Goal: Task Accomplishment & Management: Use online tool/utility

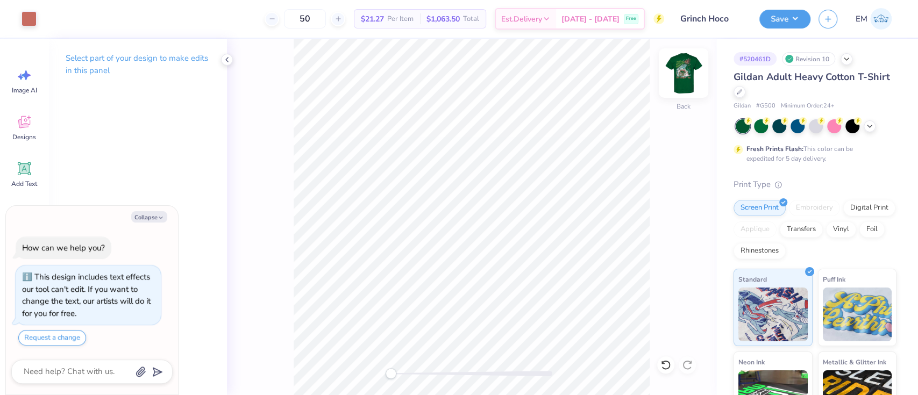
click at [691, 80] on img at bounding box center [683, 73] width 43 height 43
click at [692, 79] on img at bounding box center [684, 73] width 22 height 22
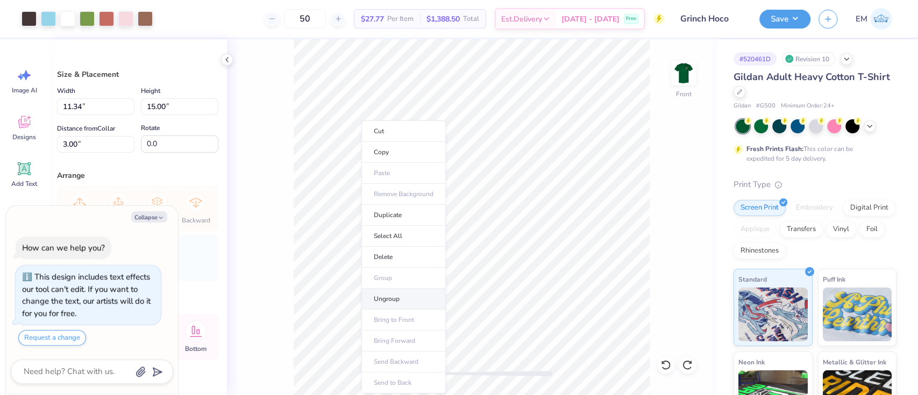
click at [398, 297] on li "Ungroup" at bounding box center [403, 299] width 84 height 21
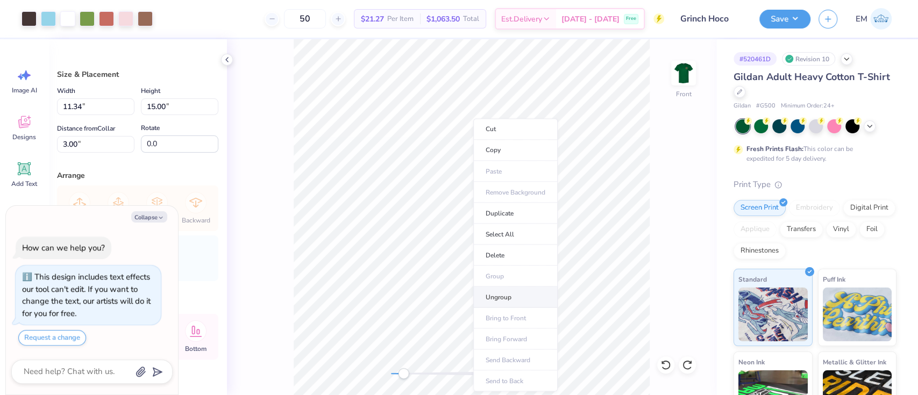
click at [524, 297] on li "Ungroup" at bounding box center [515, 297] width 84 height 21
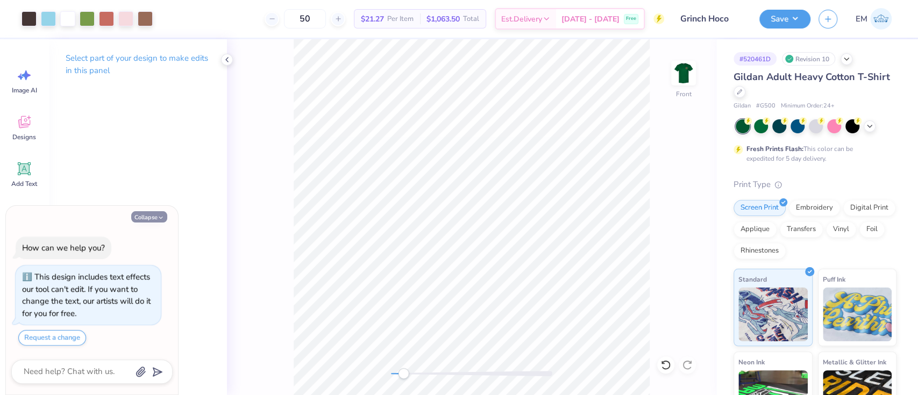
click at [152, 218] on button "Collapse" at bounding box center [149, 216] width 36 height 11
type textarea "x"
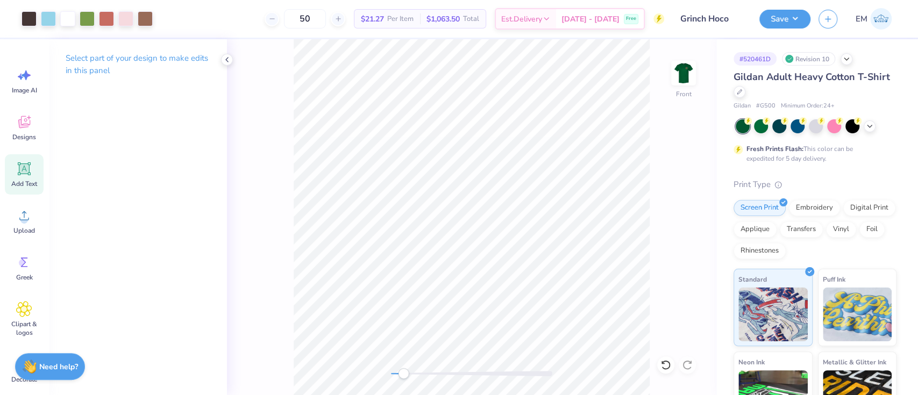
click at [22, 166] on icon at bounding box center [24, 169] width 10 height 10
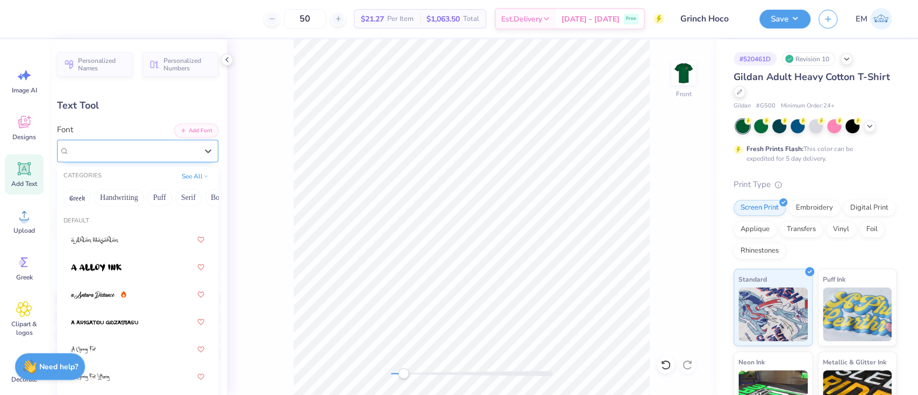
click at [137, 157] on div "Super Dream" at bounding box center [133, 151] width 130 height 17
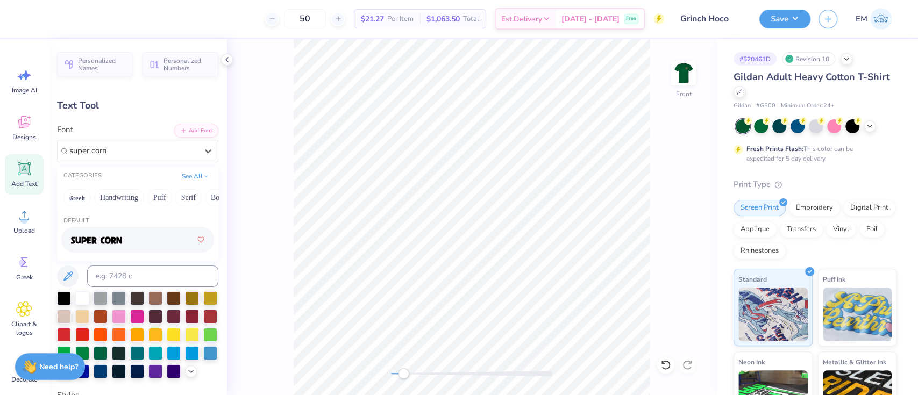
click at [137, 246] on div at bounding box center [137, 239] width 133 height 19
type input "super corn"
type textarea "T"
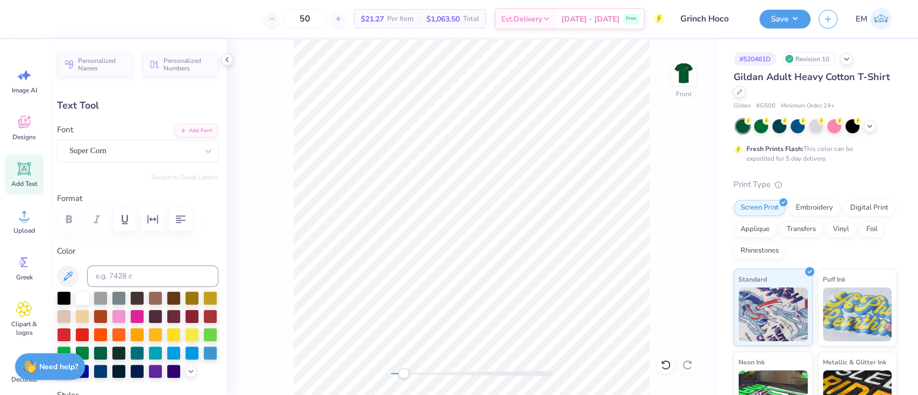
type textarea "A"
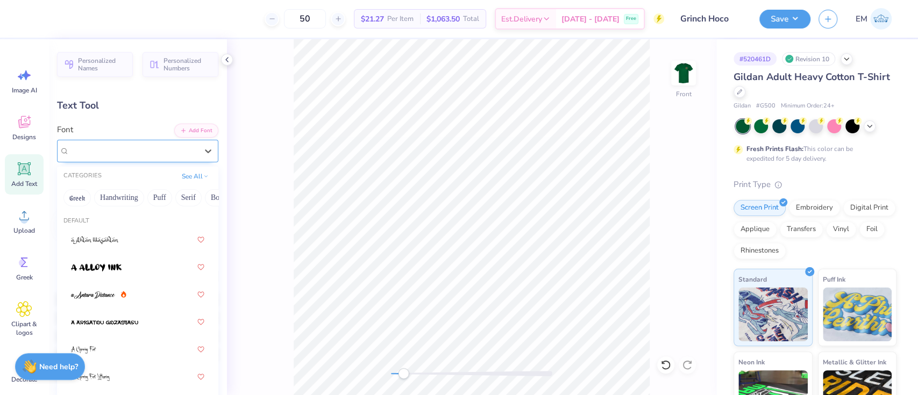
click at [157, 155] on div "Super Corn" at bounding box center [133, 151] width 130 height 17
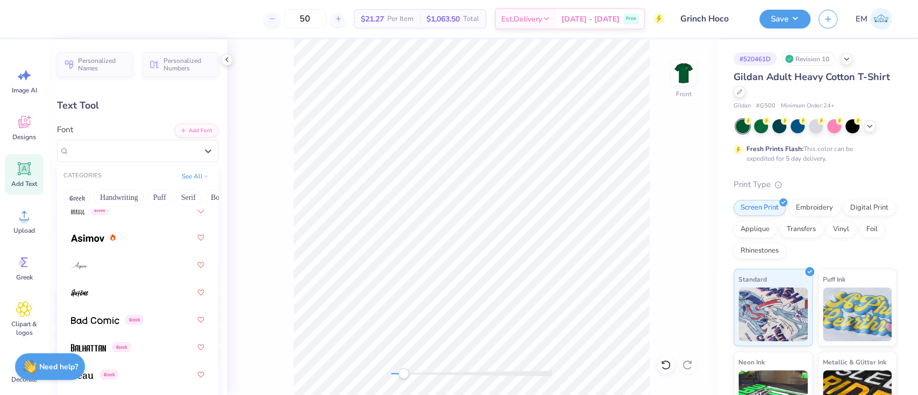
scroll to position [573, 0]
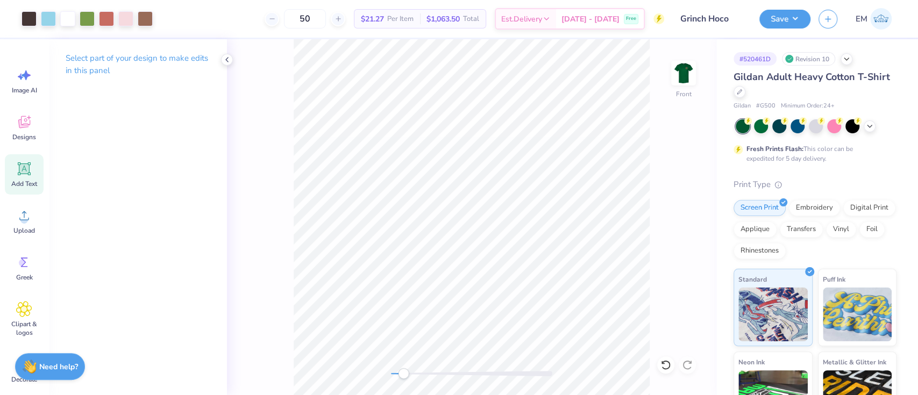
click at [26, 164] on icon at bounding box center [24, 169] width 10 height 10
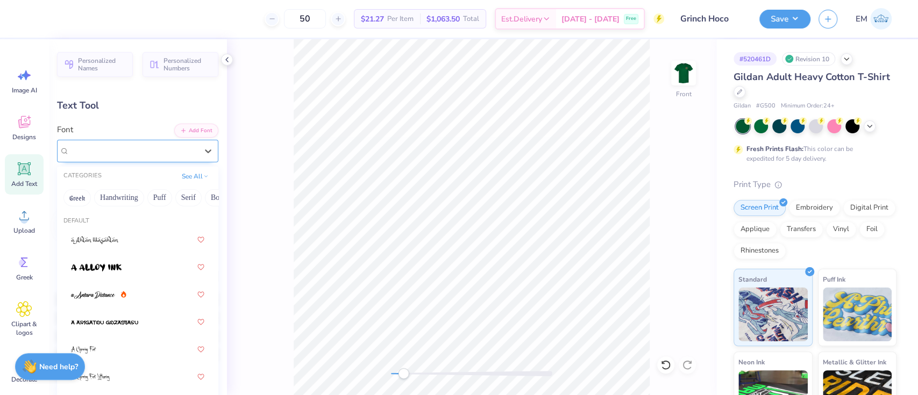
click at [116, 147] on div "Super Dream" at bounding box center [133, 151] width 130 height 17
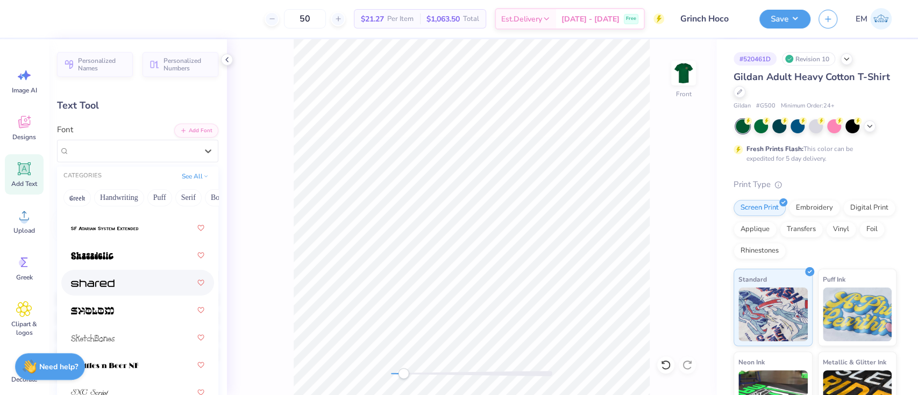
scroll to position [7315, 0]
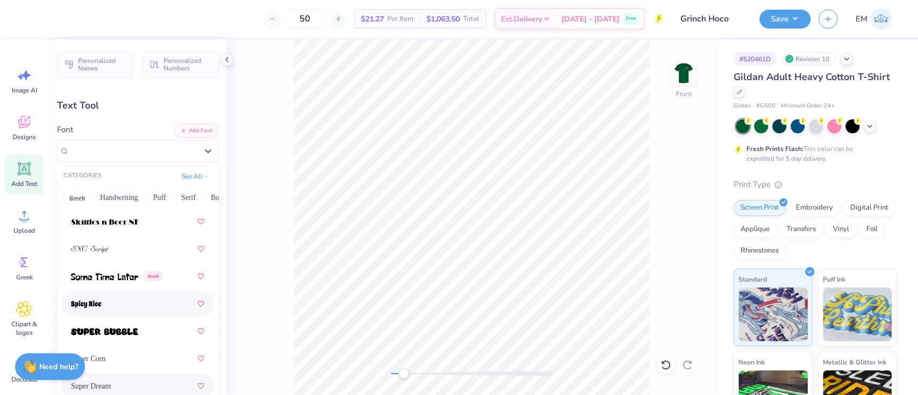
click at [113, 310] on div at bounding box center [137, 303] width 133 height 19
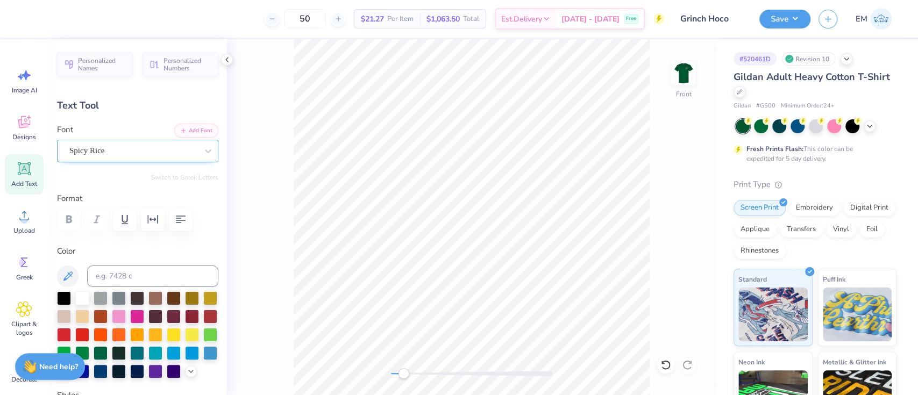
click at [138, 148] on div "Spicy Rice" at bounding box center [133, 151] width 130 height 17
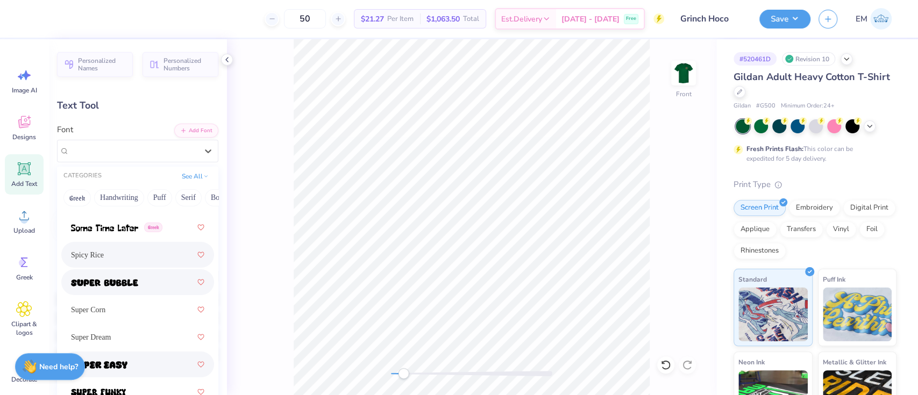
scroll to position [7386, 0]
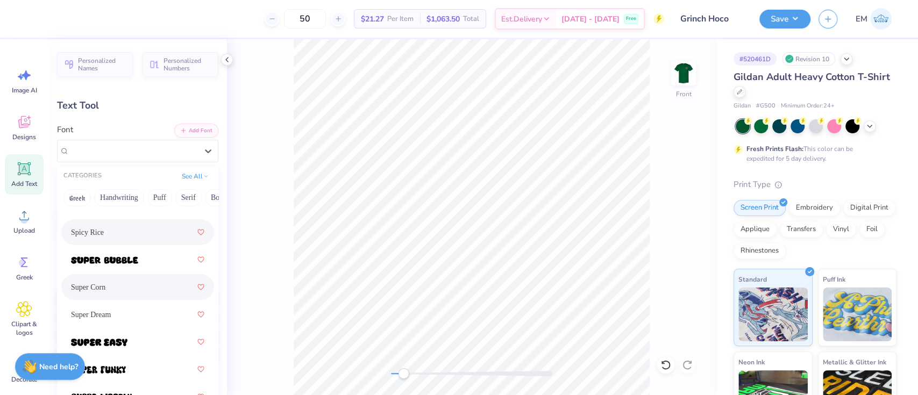
click at [125, 292] on div "Super Corn" at bounding box center [137, 287] width 133 height 19
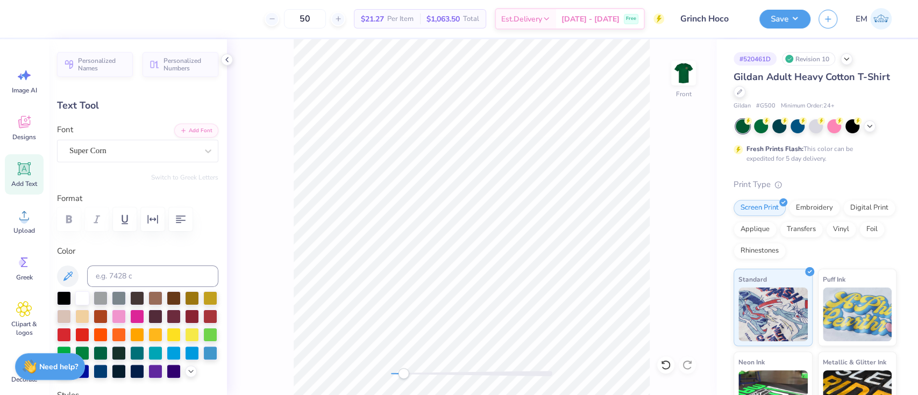
scroll to position [12, 1]
type textarea "T"
type textarea "ADP"
type input "3.87"
type input "1.59"
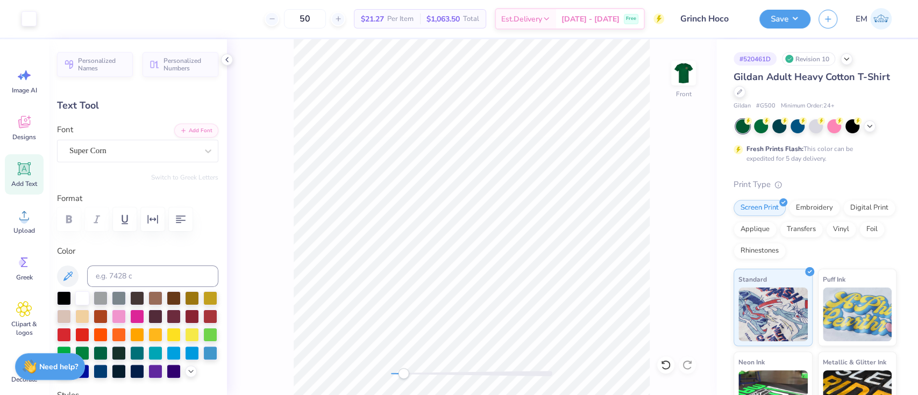
type input "13.45"
click at [261, 272] on div "Front" at bounding box center [471, 217] width 489 height 356
click at [17, 173] on icon at bounding box center [24, 169] width 16 height 16
type input "5.91"
type input "1.71"
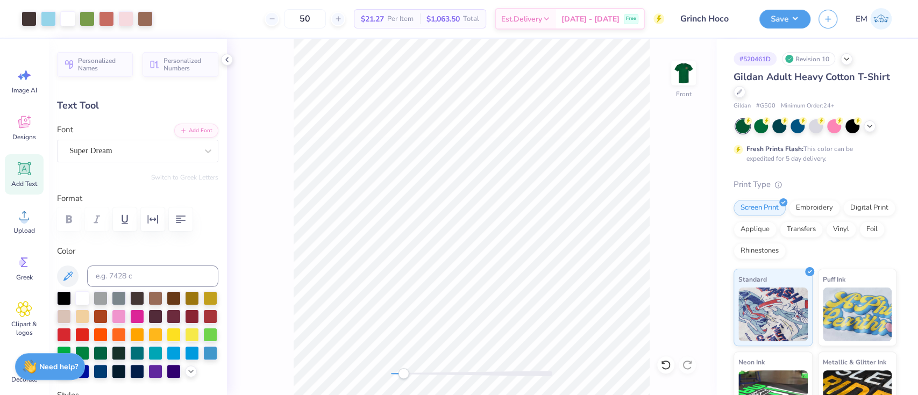
type input "13.39"
type textarea "T"
type textarea "I"
type textarea "i"
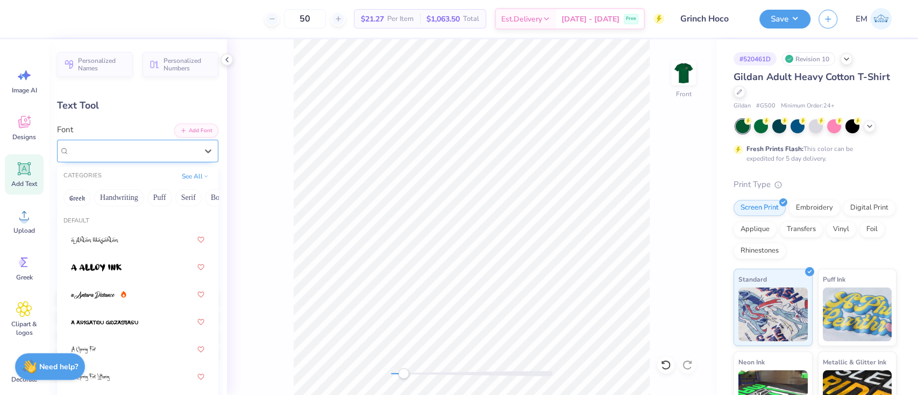
click at [186, 148] on div "Super Dream" at bounding box center [133, 151] width 130 height 17
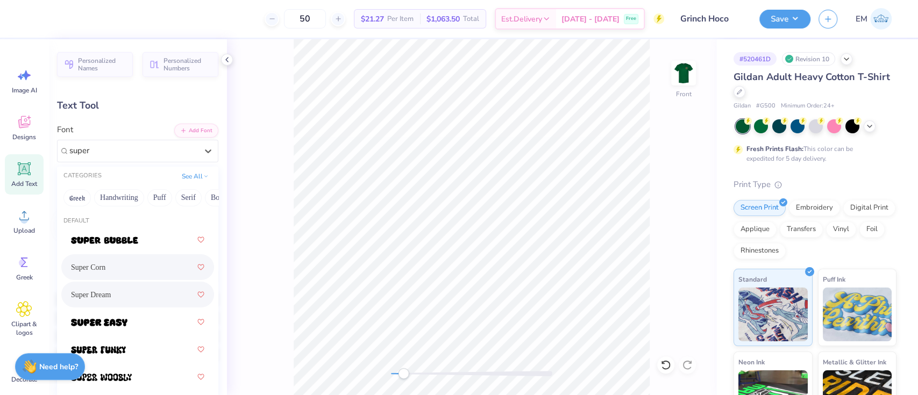
click at [134, 272] on div "Super Corn" at bounding box center [137, 267] width 133 height 19
type input "super"
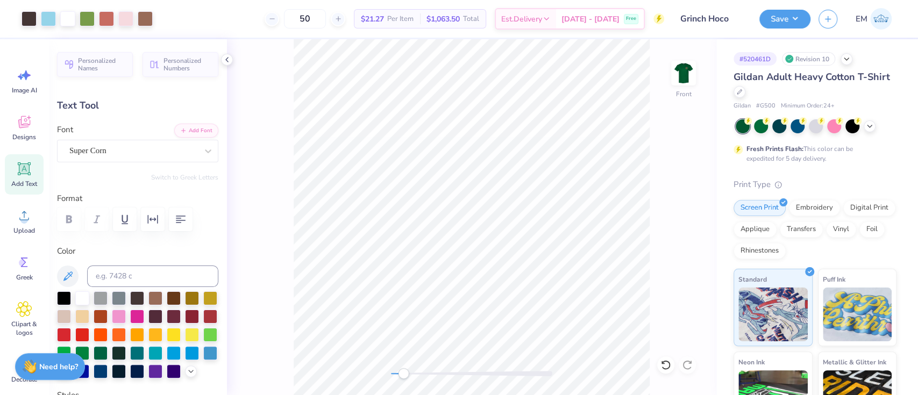
type input "0.58"
type input "1.22"
type input "18.55"
type textarea "I"
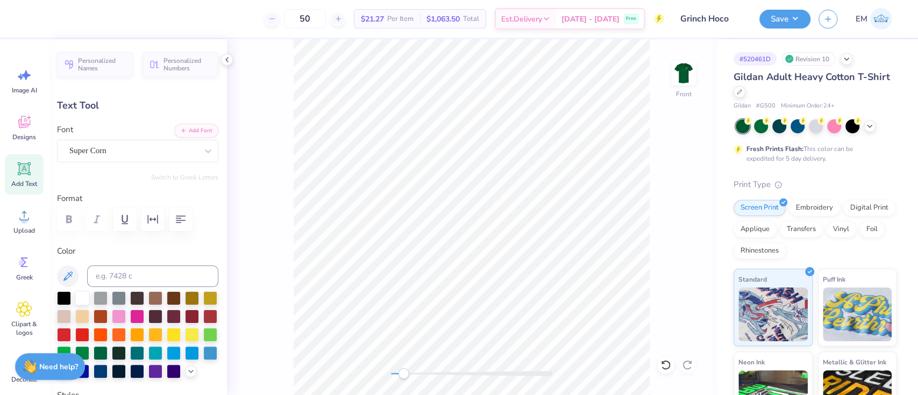
scroll to position [11, 0]
type textarea "i"
type input "18.73"
click at [193, 130] on button "Add Font" at bounding box center [196, 130] width 44 height 14
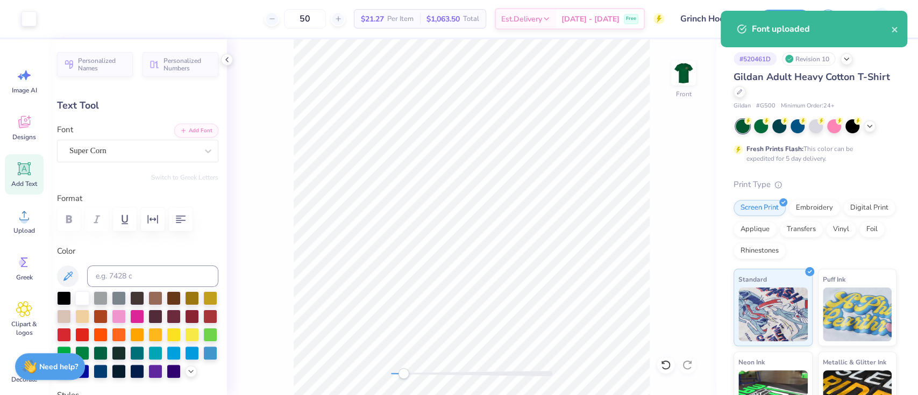
type input "3.87"
type input "1.59"
type input "18.18"
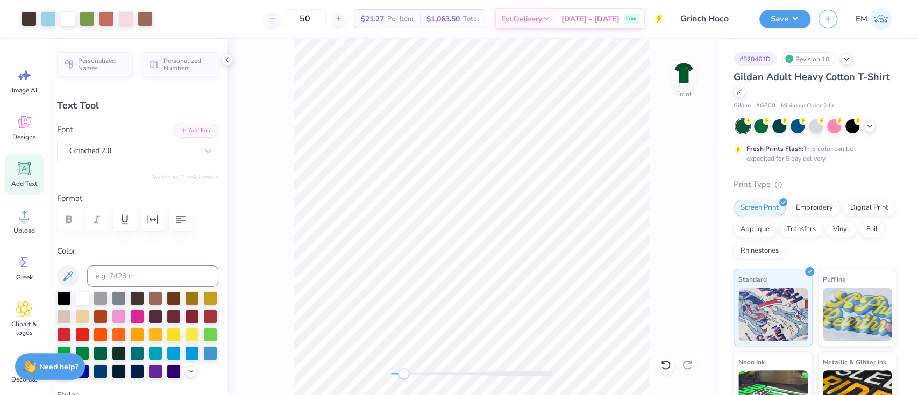
type input "0.30"
type input "1.05"
type input "18.63"
type input "3.87"
type input "1.59"
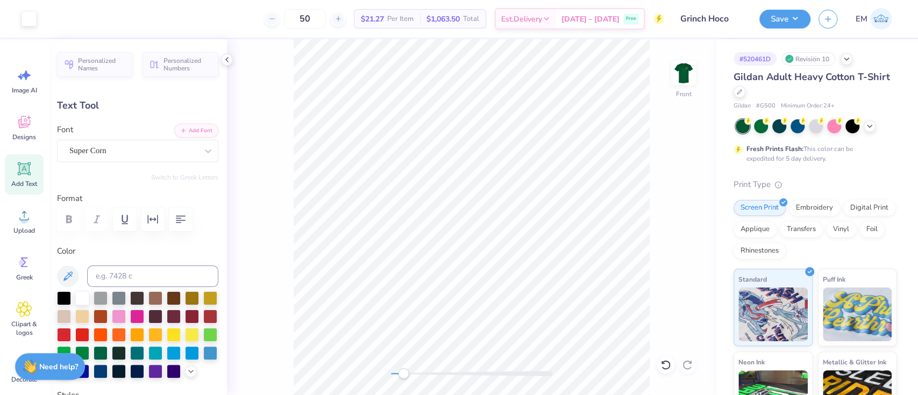
type input "18.18"
click at [159, 153] on div "Super Corn" at bounding box center [133, 151] width 130 height 17
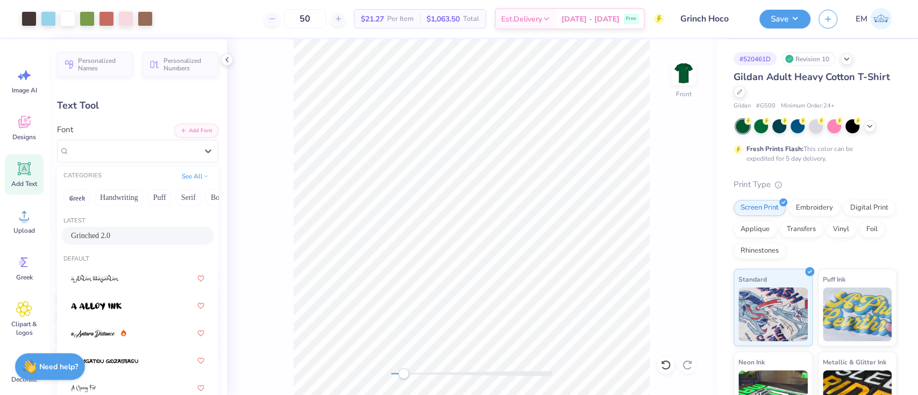
click at [109, 239] on div "Grinched 2.0" at bounding box center [137, 235] width 133 height 11
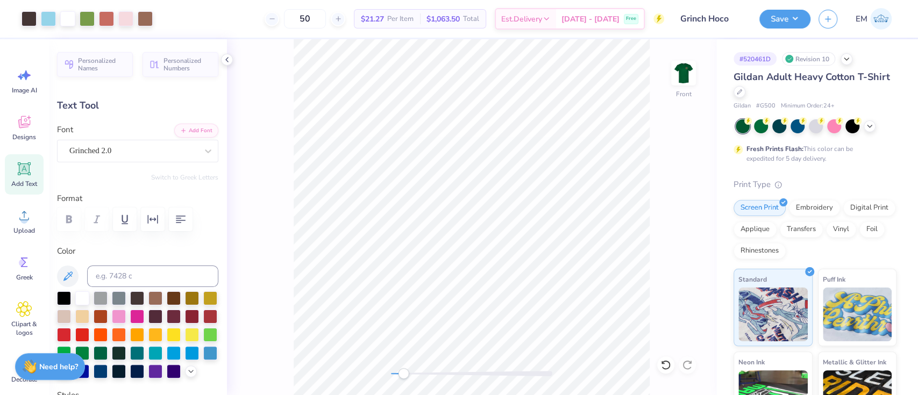
click at [33, 166] on div "Add Text" at bounding box center [24, 174] width 39 height 40
type input "5.91"
type input "1.71"
type input "13.39"
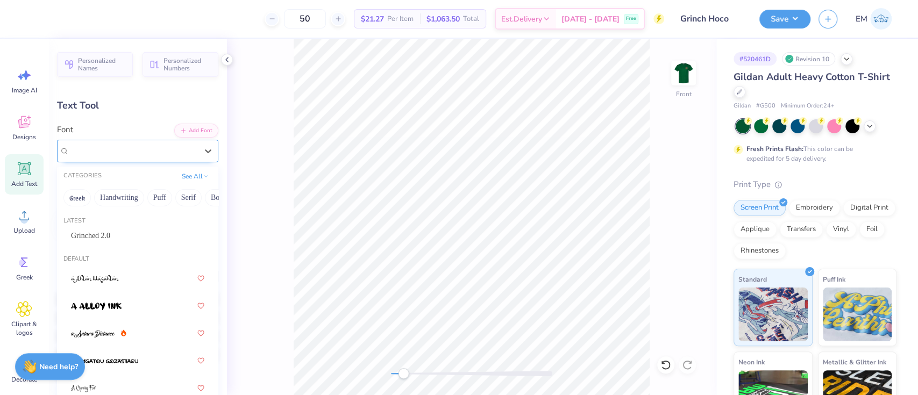
click at [158, 154] on div "Super Dream" at bounding box center [133, 151] width 130 height 17
click at [115, 237] on div "Grinched 2.0" at bounding box center [137, 235] width 133 height 11
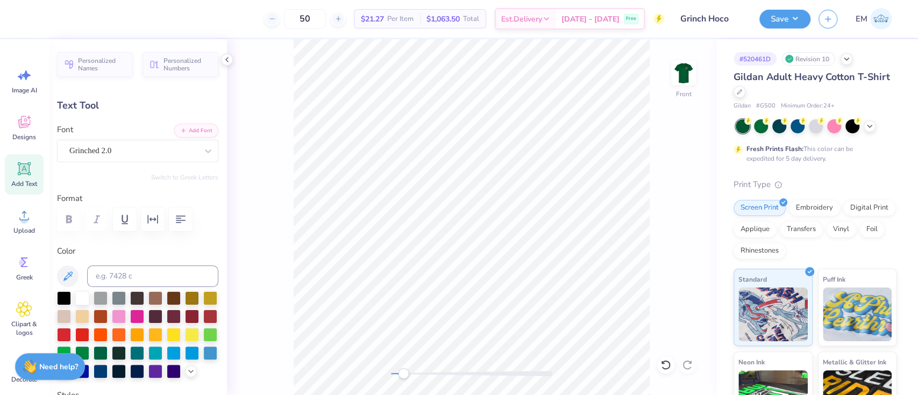
scroll to position [12, 1]
type textarea "T"
type textarea "ADPi - FarmHouse - Pi [PERSON_NAME]"
click at [656, 205] on div "Front" at bounding box center [471, 217] width 489 height 356
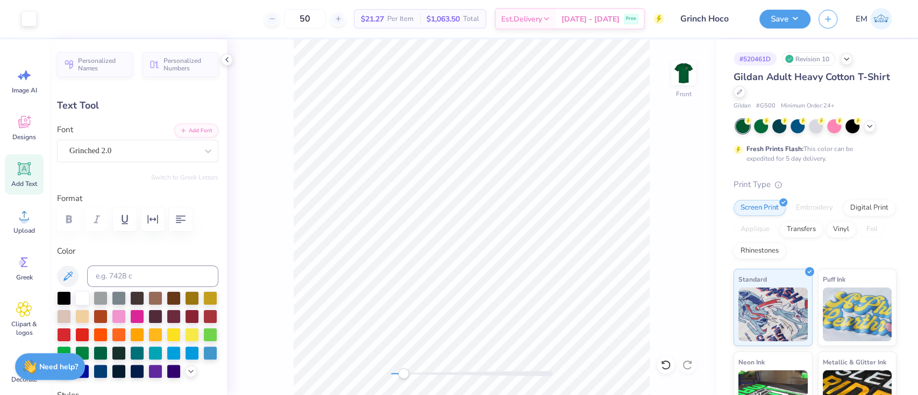
type input "14.65"
type input "1.61"
type input "19.05"
click at [271, 308] on div "Front" at bounding box center [471, 217] width 489 height 356
type input "12.14"
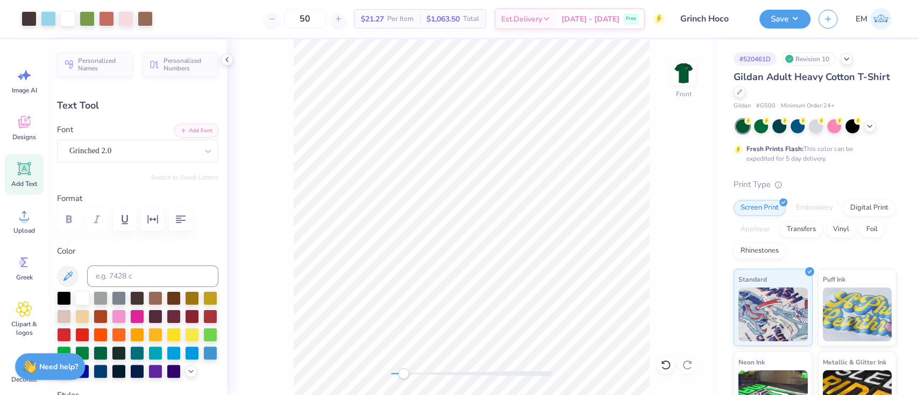
type input "1.33"
click at [660, 242] on div "Front" at bounding box center [471, 217] width 489 height 356
type input "16.71"
drag, startPoint x: 428, startPoint y: 374, endPoint x: 401, endPoint y: 376, distance: 26.5
click at [401, 376] on div "Accessibility label" at bounding box center [403, 373] width 11 height 11
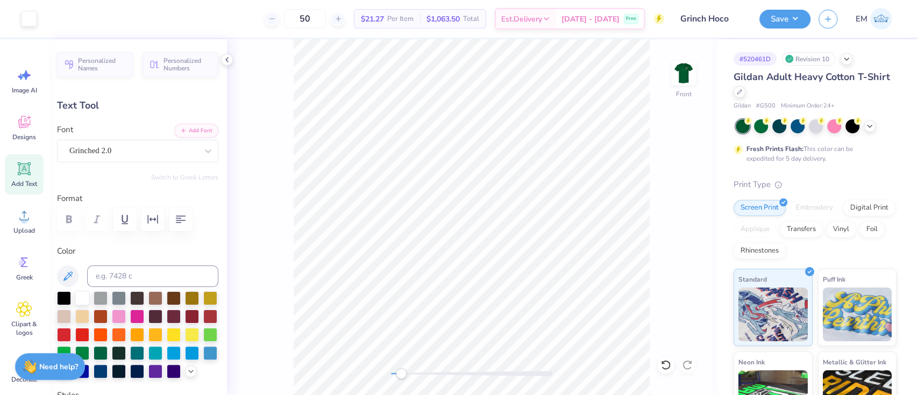
type input "16.49"
click at [772, 6] on div "Save EM" at bounding box center [838, 19] width 159 height 38
click at [793, 18] on button "Save" at bounding box center [784, 17] width 51 height 19
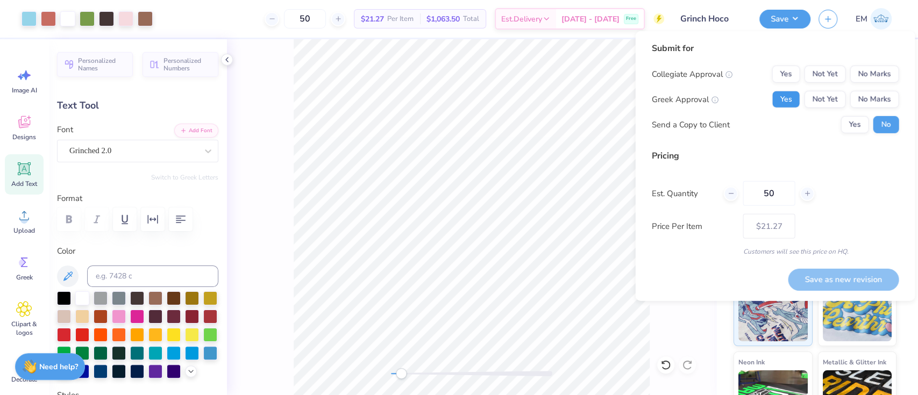
drag, startPoint x: 777, startPoint y: 98, endPoint x: 861, endPoint y: 113, distance: 85.3
click at [777, 97] on button "Yes" at bounding box center [786, 99] width 28 height 17
drag, startPoint x: 851, startPoint y: 123, endPoint x: 863, endPoint y: 110, distance: 17.6
click at [855, 119] on button "Yes" at bounding box center [855, 124] width 28 height 17
click at [878, 68] on button "No Marks" at bounding box center [874, 74] width 49 height 17
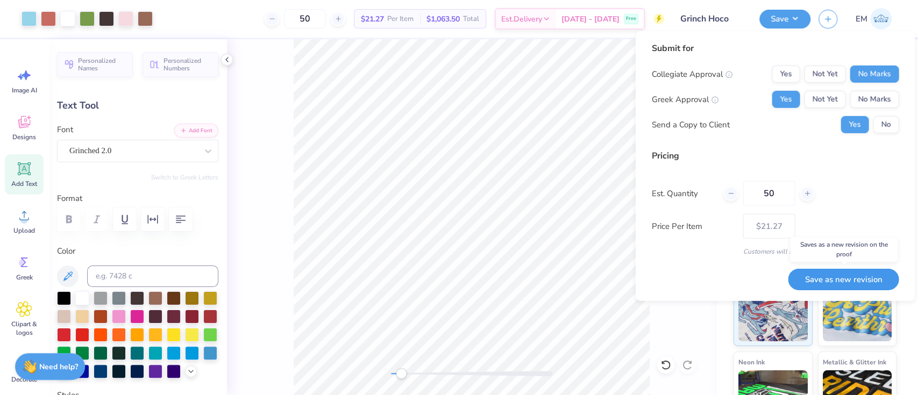
click at [855, 276] on button "Save as new revision" at bounding box center [843, 279] width 111 height 22
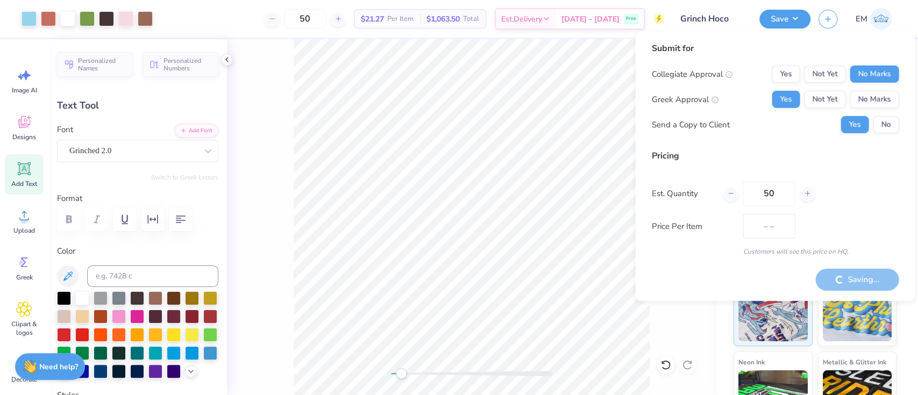
type input "$21.27"
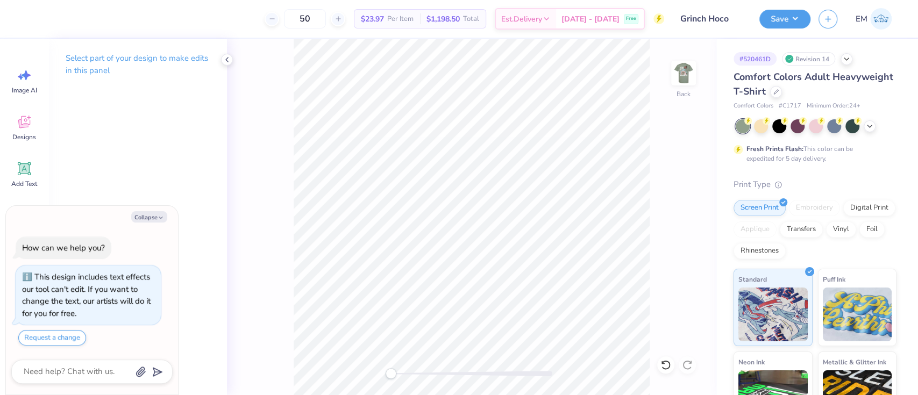
drag, startPoint x: 157, startPoint y: 215, endPoint x: 98, endPoint y: 187, distance: 65.2
click at [157, 215] on button "Collapse" at bounding box center [149, 216] width 36 height 11
type textarea "x"
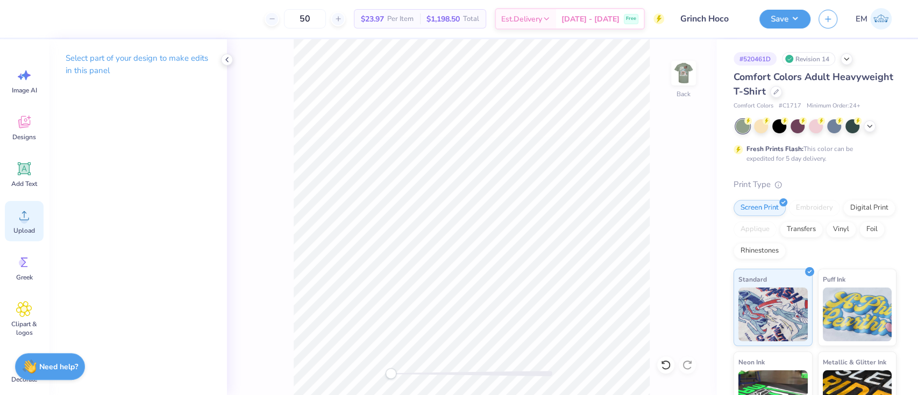
click at [25, 218] on circle at bounding box center [24, 220] width 8 height 8
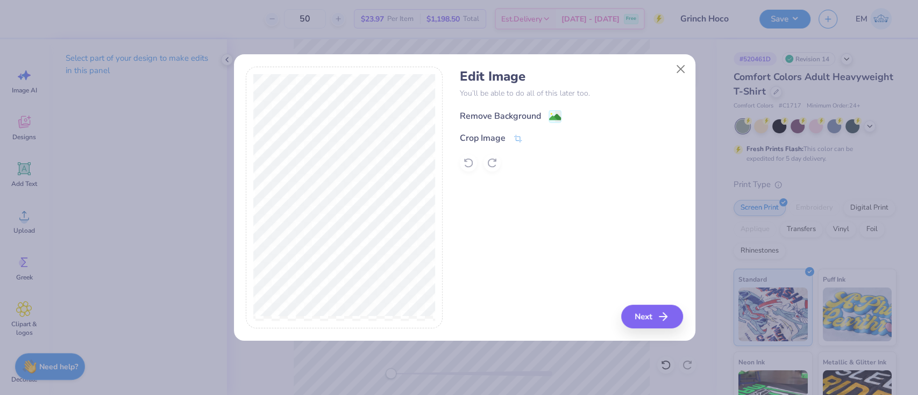
click at [498, 115] on div "Remove Background" at bounding box center [500, 116] width 81 height 13
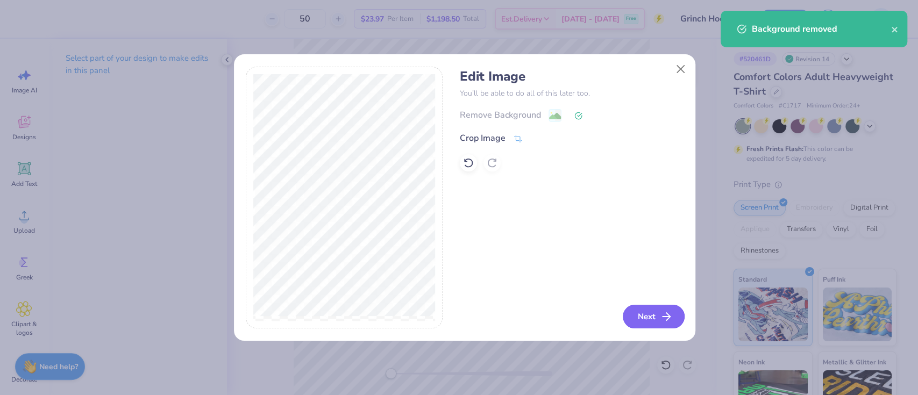
click at [645, 315] on button "Next" at bounding box center [654, 317] width 62 height 24
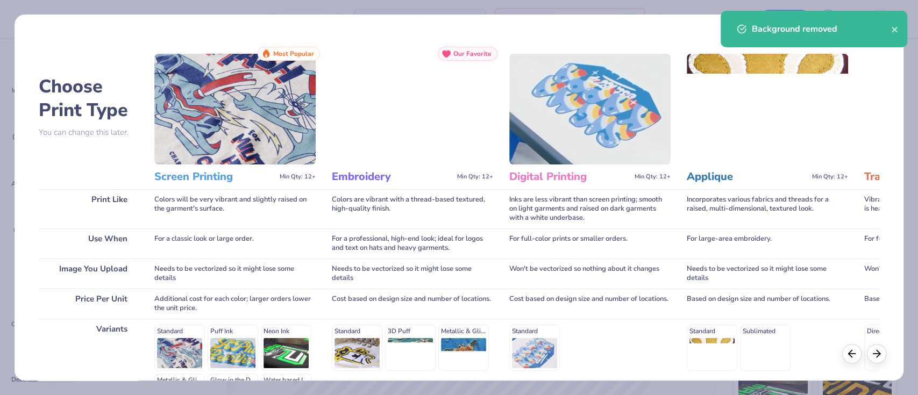
scroll to position [140, 0]
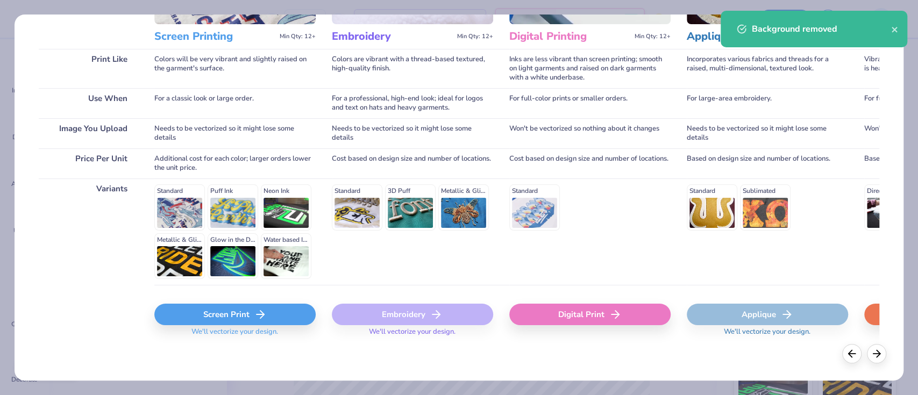
click at [239, 306] on div "Screen Print We'll vectorize your design." at bounding box center [234, 317] width 161 height 64
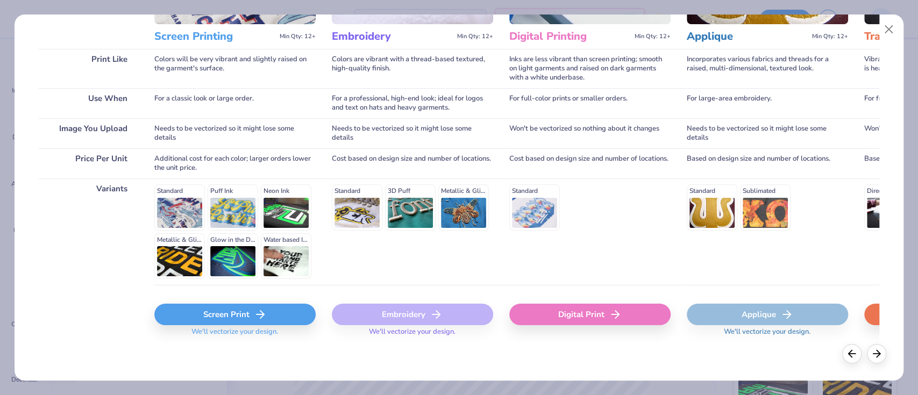
click at [251, 314] on div "Screen Print" at bounding box center [234, 315] width 161 height 22
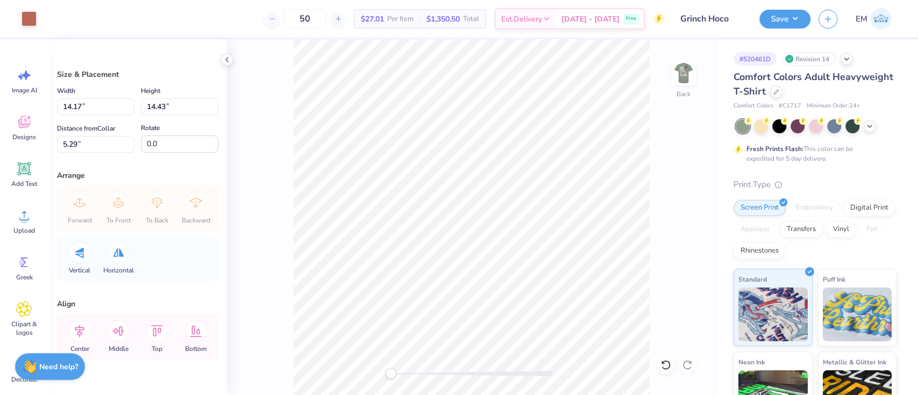
type input "9.27"
type input "9.43"
type input "10.28"
type input "5.10"
type input "5.19"
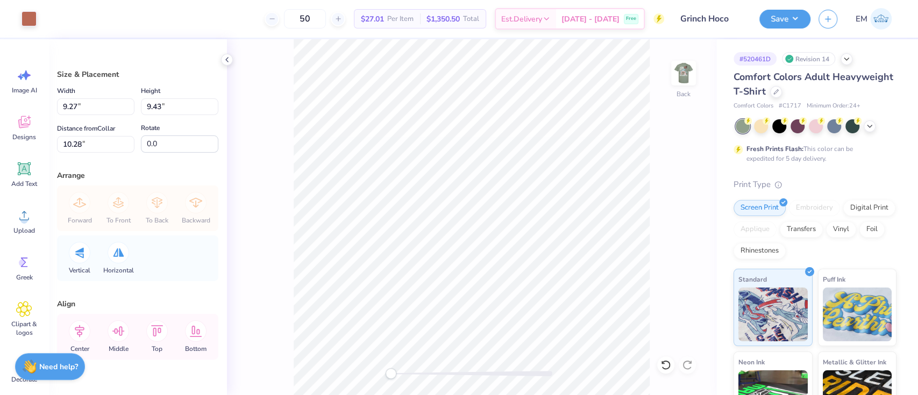
type input "14.52"
type input "3.82"
type input "3.89"
type input "3.26"
click at [96, 104] on input "3.82" at bounding box center [95, 106] width 77 height 17
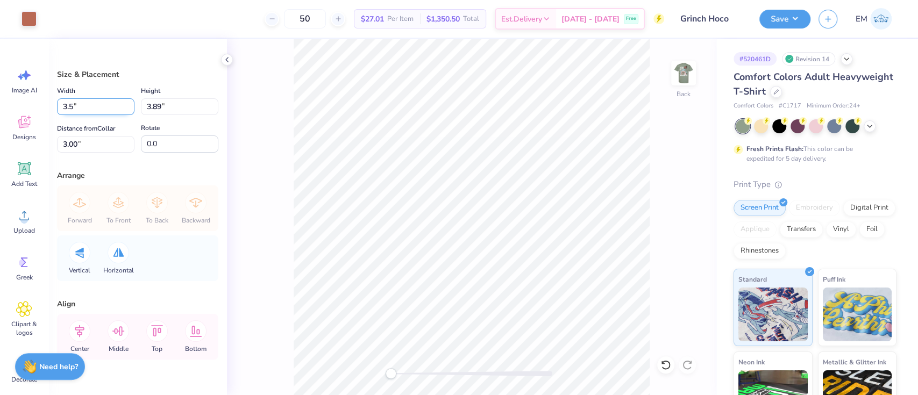
type input "3.50"
type input "3.56"
type input "3.16"
click at [259, 169] on div "Back" at bounding box center [471, 217] width 489 height 356
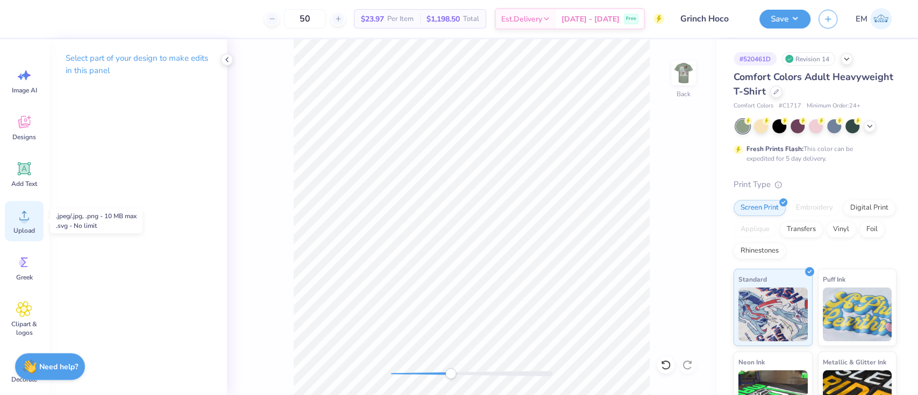
click at [30, 235] on div "Upload" at bounding box center [24, 221] width 39 height 40
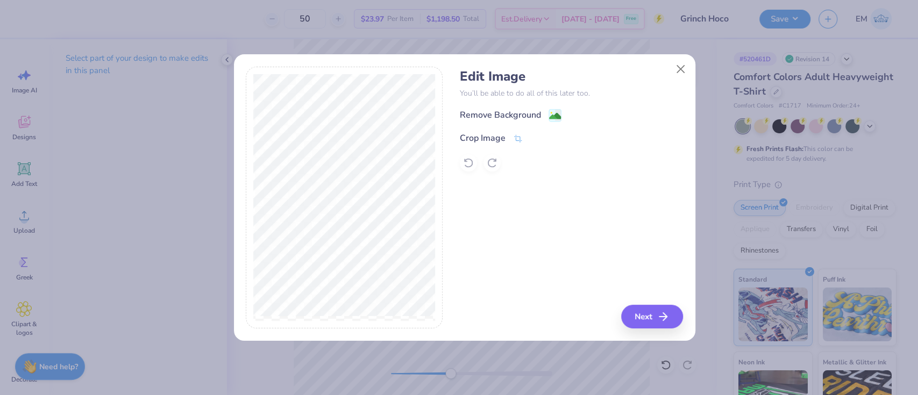
click at [509, 106] on div "Edit Image You’ll be able to do all of this later too. Remove Background Crop I…" at bounding box center [571, 120] width 223 height 103
click at [505, 114] on div "Remove Background" at bounding box center [500, 116] width 81 height 13
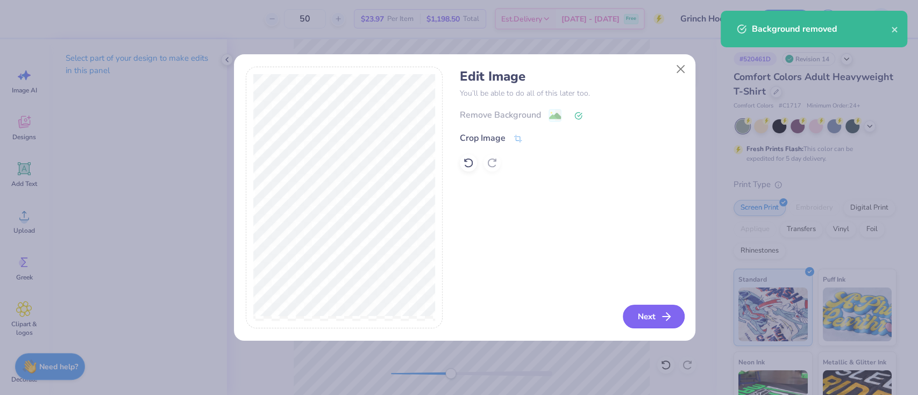
click at [663, 310] on button "Next" at bounding box center [654, 317] width 62 height 24
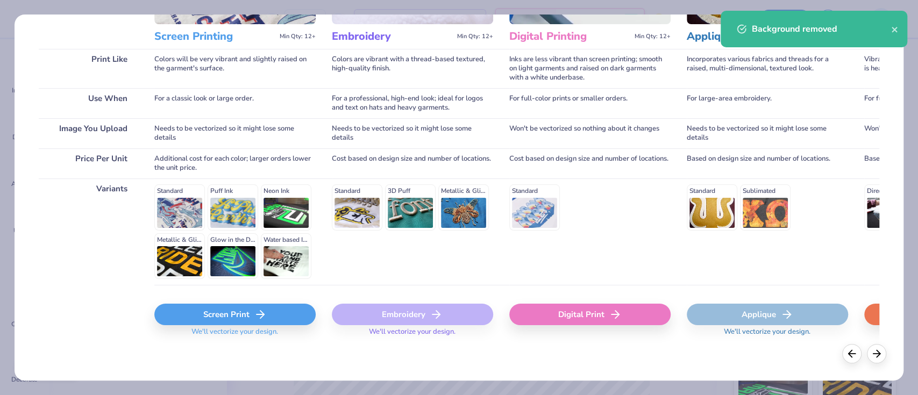
click at [273, 316] on div "Screen Print" at bounding box center [234, 315] width 161 height 22
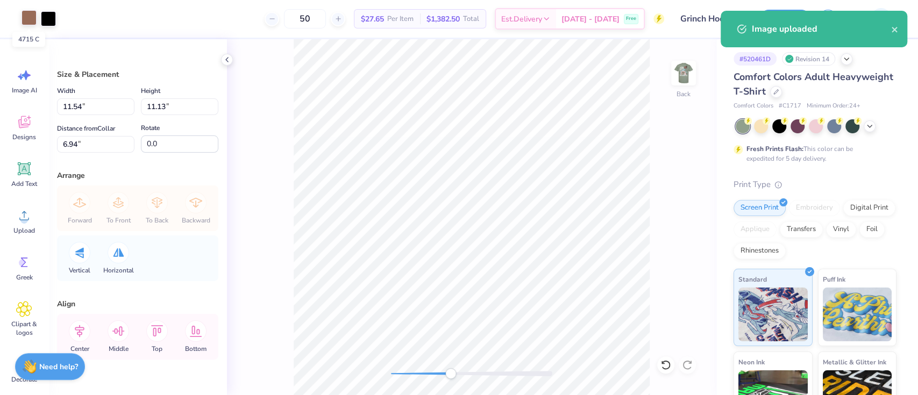
click at [26, 13] on div at bounding box center [29, 17] width 15 height 15
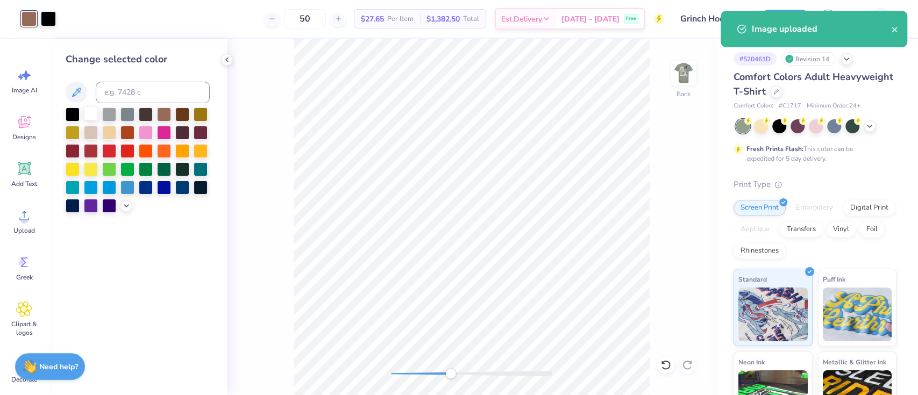
click at [90, 110] on div at bounding box center [91, 113] width 14 height 14
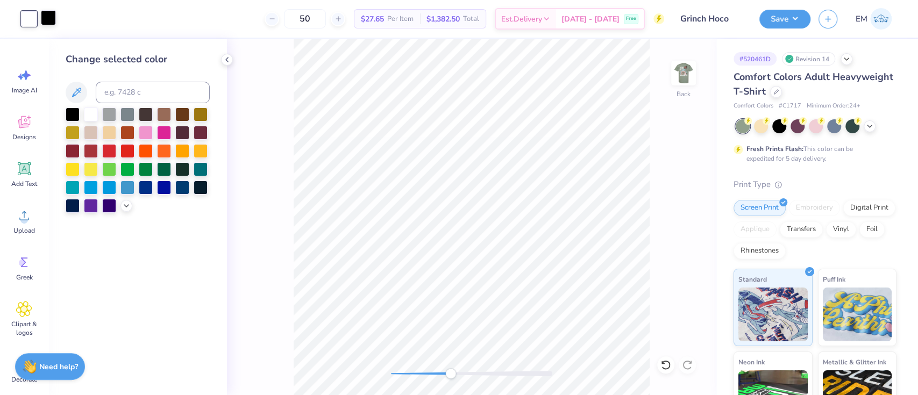
click at [44, 18] on div at bounding box center [48, 17] width 15 height 15
click at [99, 118] on div at bounding box center [138, 160] width 144 height 105
click at [93, 114] on div at bounding box center [91, 113] width 14 height 14
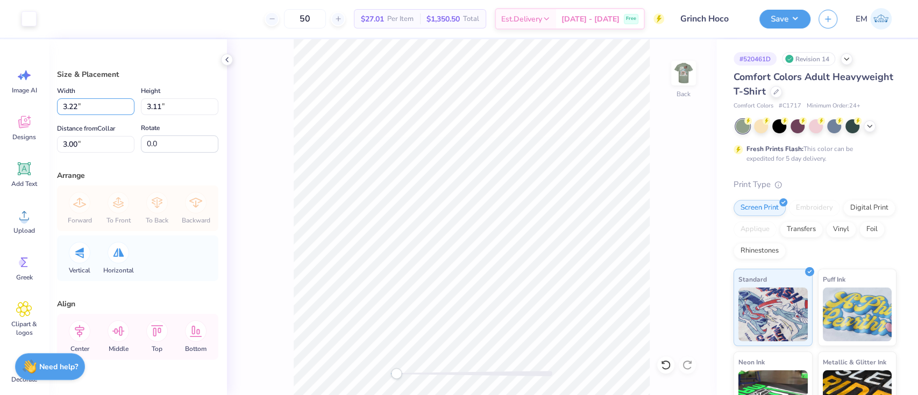
drag, startPoint x: 101, startPoint y: 108, endPoint x: 44, endPoint y: 107, distance: 57.0
click at [44, 107] on div "Art colors 50 $27.01 Per Item $1,350.50 Total Est. Delivery Oct 6 - 9 Free Desi…" at bounding box center [459, 197] width 918 height 395
type input "3.50"
type input "3.38"
type input "2.87"
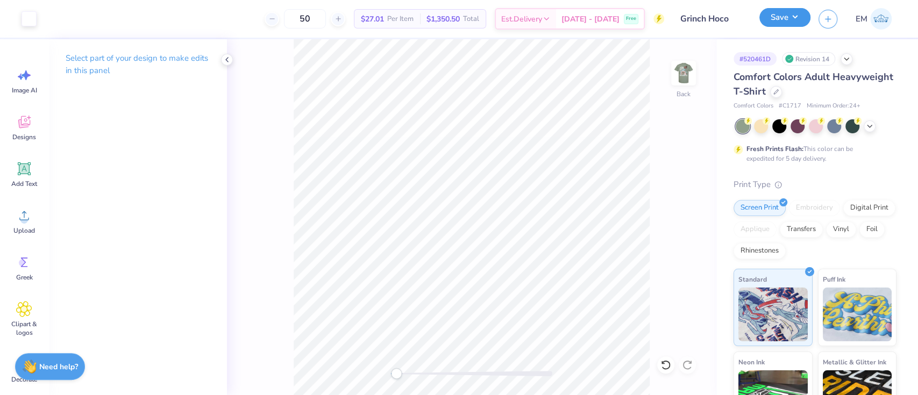
click at [784, 24] on button "Save" at bounding box center [784, 17] width 51 height 19
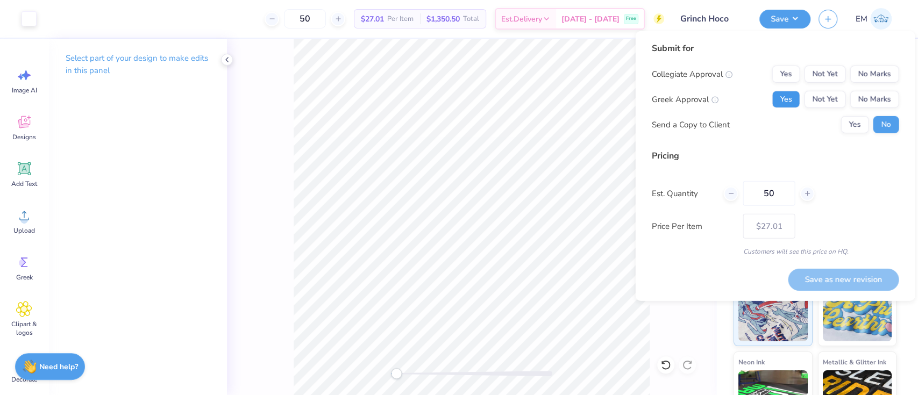
click at [787, 104] on button "Yes" at bounding box center [786, 99] width 28 height 17
drag, startPoint x: 861, startPoint y: 122, endPoint x: 865, endPoint y: 85, distance: 36.9
click at [861, 122] on button "Yes" at bounding box center [855, 124] width 28 height 17
click at [871, 67] on button "No Marks" at bounding box center [874, 74] width 49 height 17
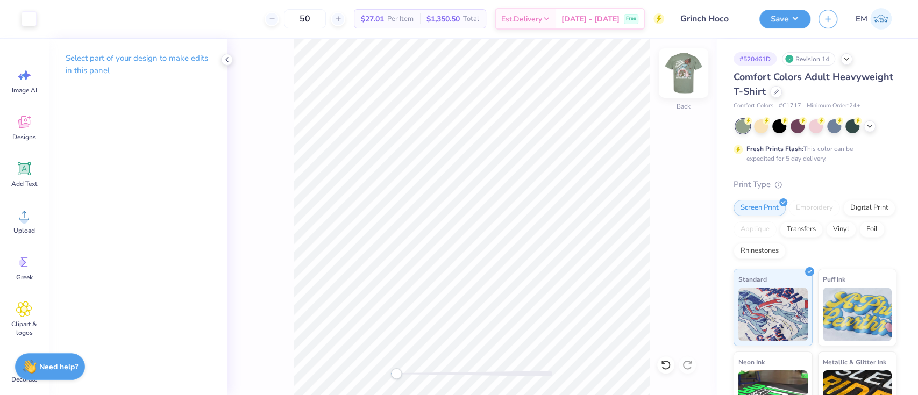
click at [684, 83] on img at bounding box center [683, 73] width 43 height 43
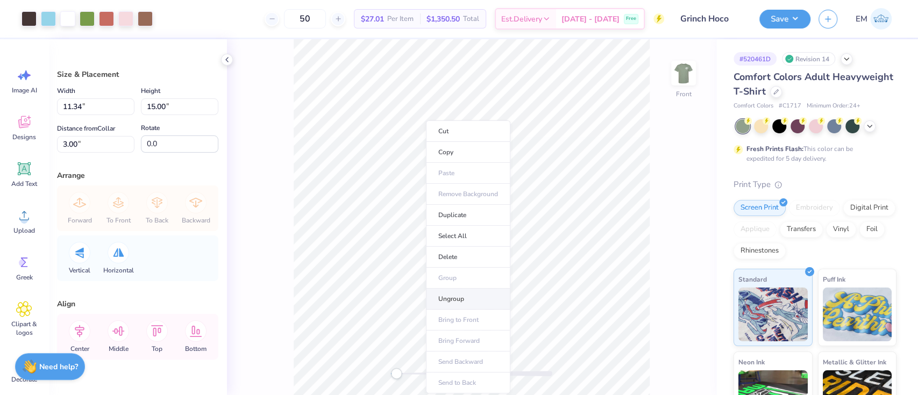
click at [476, 301] on li "Ungroup" at bounding box center [468, 299] width 84 height 21
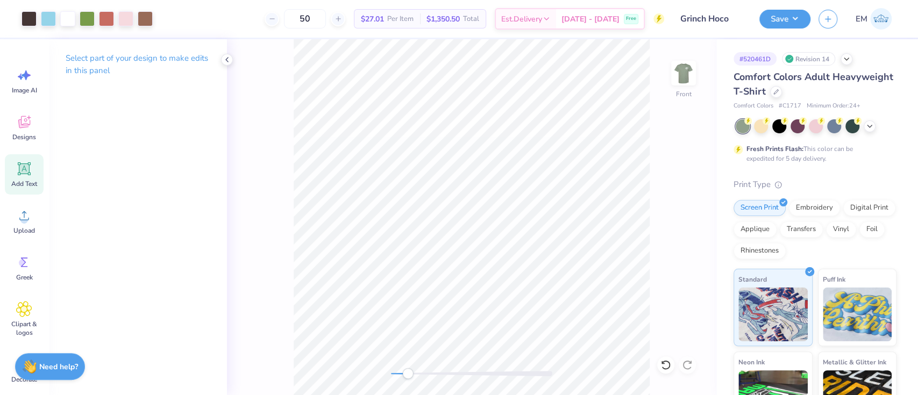
click at [23, 165] on icon at bounding box center [24, 169] width 10 height 10
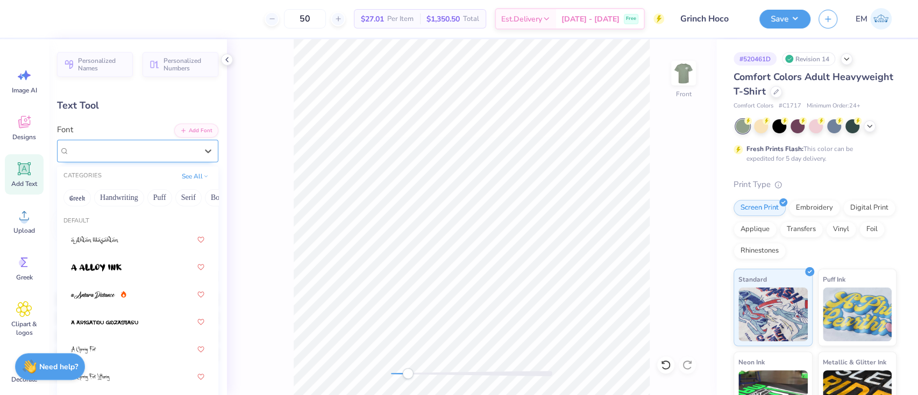
click at [161, 159] on div "Super Dream" at bounding box center [137, 151] width 161 height 23
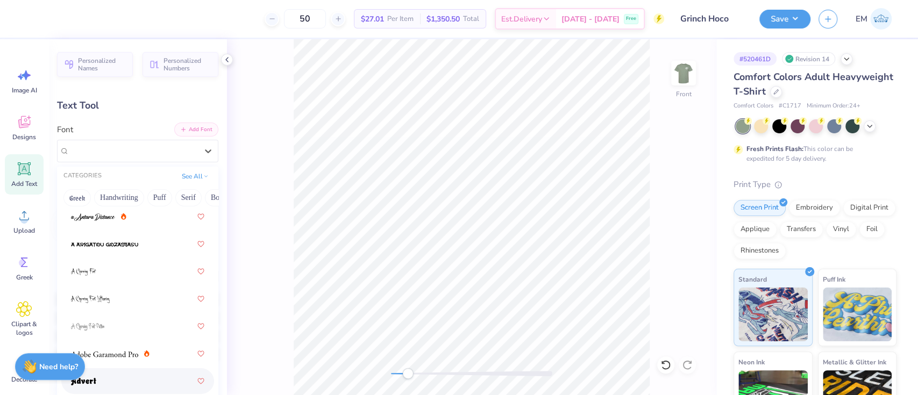
scroll to position [72, 0]
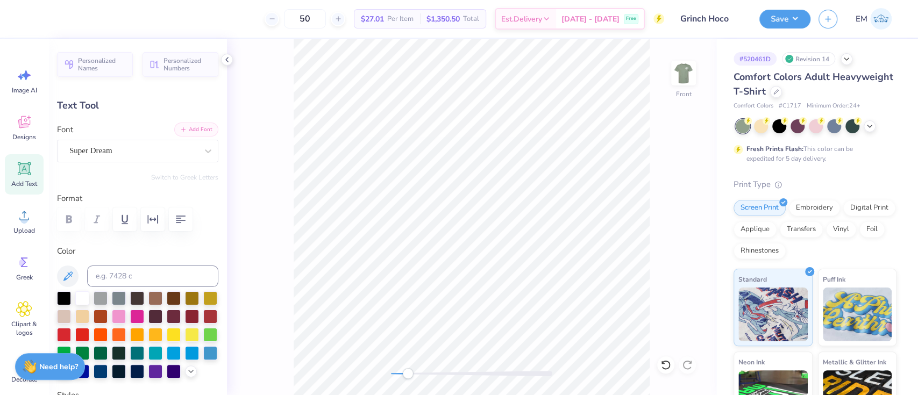
click at [194, 126] on button "Add Font" at bounding box center [196, 130] width 44 height 14
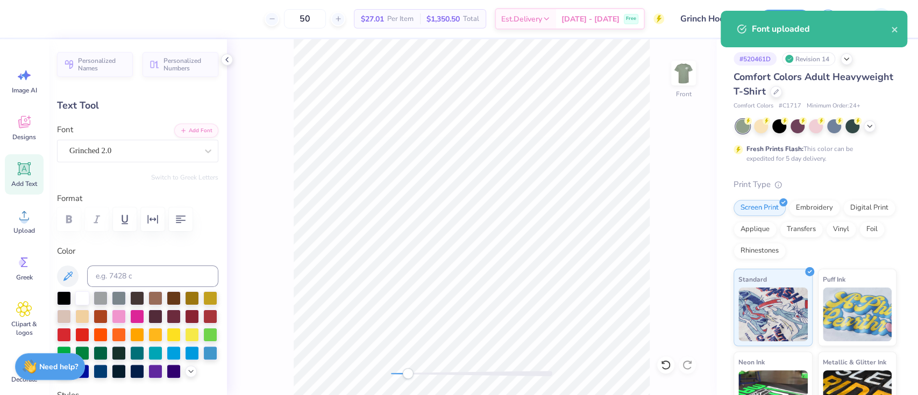
scroll to position [12, 1]
type textarea "T"
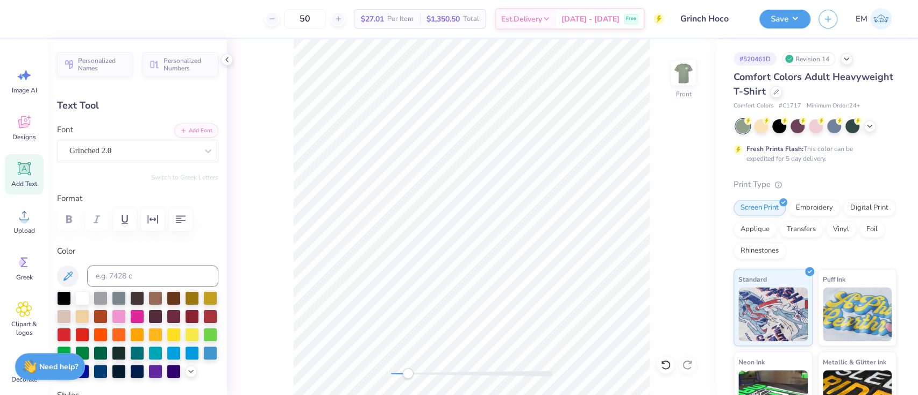
scroll to position [12, 6]
type textarea "ADPi - FarmHouse - Pi [PERSON_NAME]"
type input "14.53"
type input "1.60"
type input "12.95"
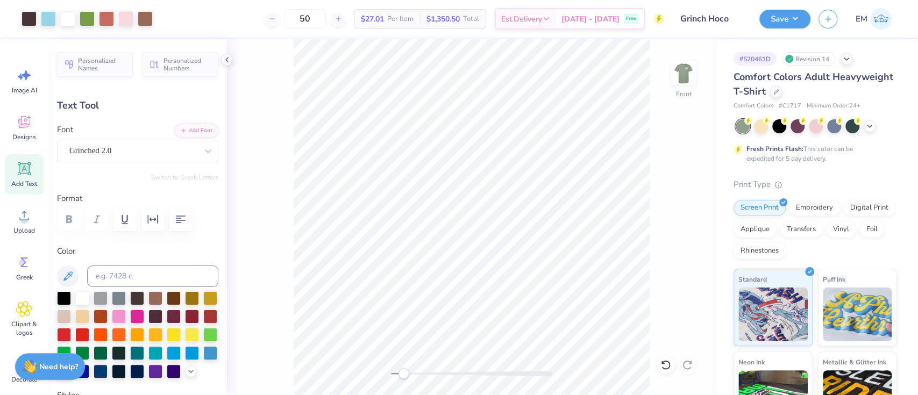
type input "10.92"
type input "1.20"
type input "16.49"
click at [783, 27] on div "Save" at bounding box center [784, 19] width 51 height 19
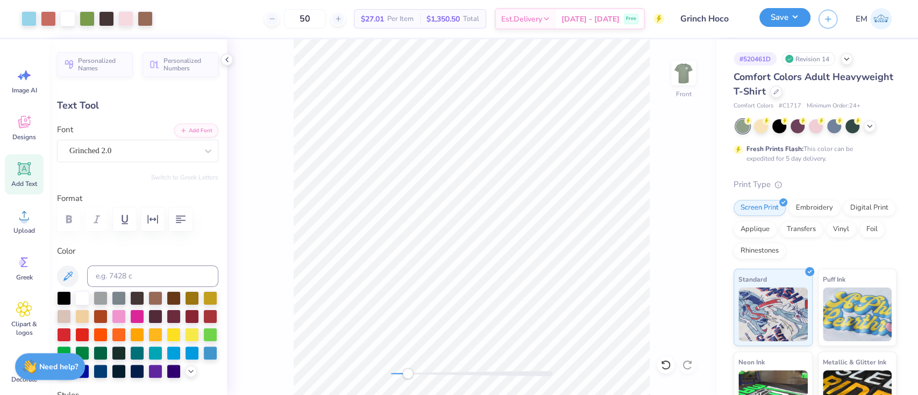
click at [788, 19] on button "Save" at bounding box center [784, 17] width 51 height 19
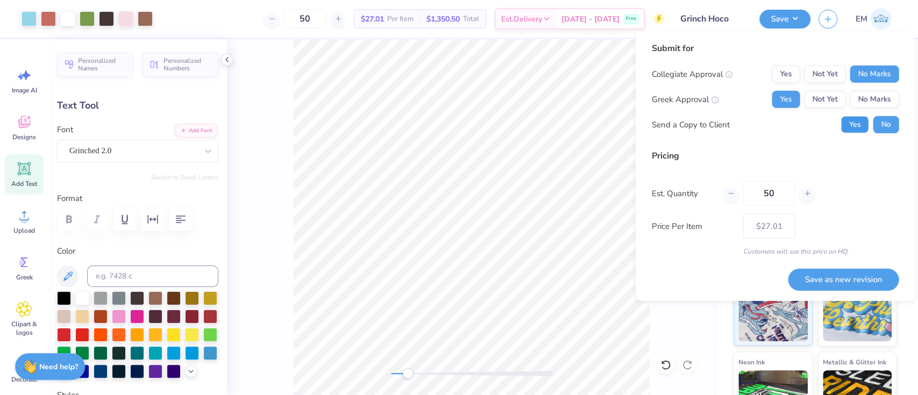
click at [849, 126] on button "Yes" at bounding box center [855, 124] width 28 height 17
click at [873, 270] on button "Save as new revision" at bounding box center [843, 279] width 111 height 22
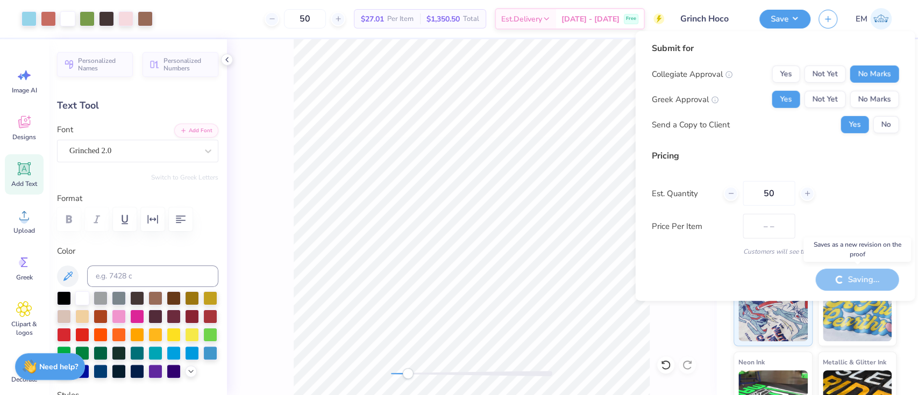
type input "$27.01"
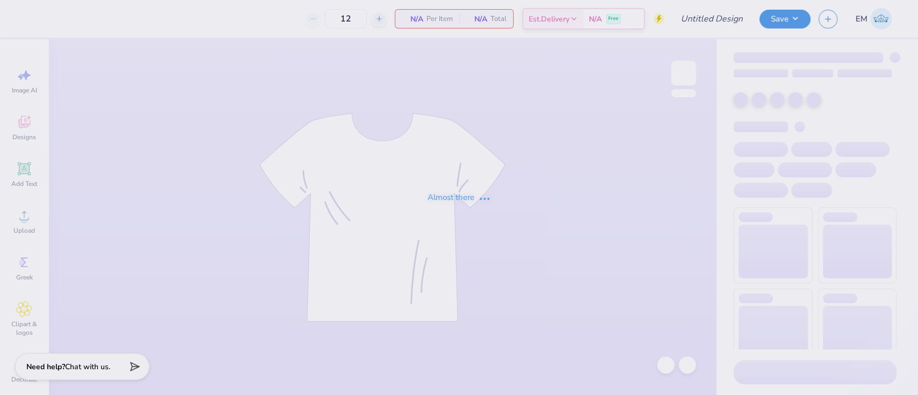
type input "Cycademy Awards- Hoco 2025"
type input "50"
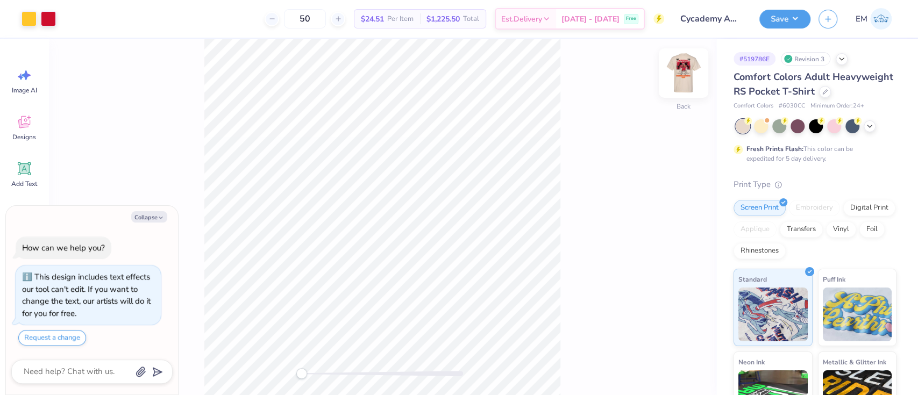
click at [682, 77] on img at bounding box center [683, 73] width 43 height 43
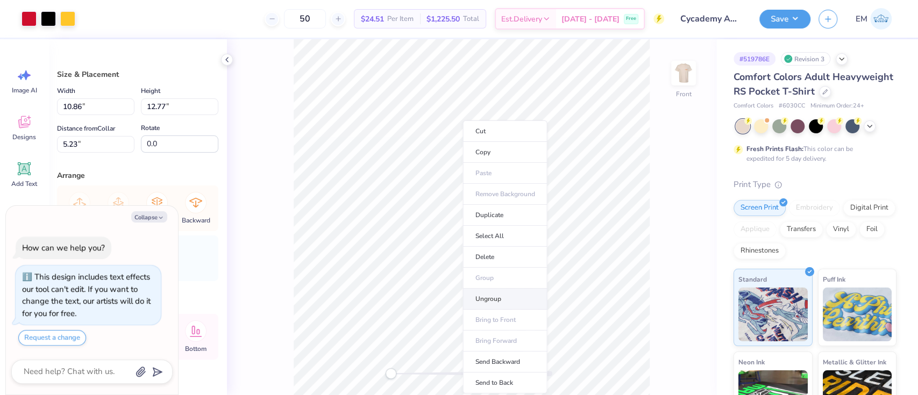
click at [501, 297] on li "Ungroup" at bounding box center [505, 299] width 84 height 21
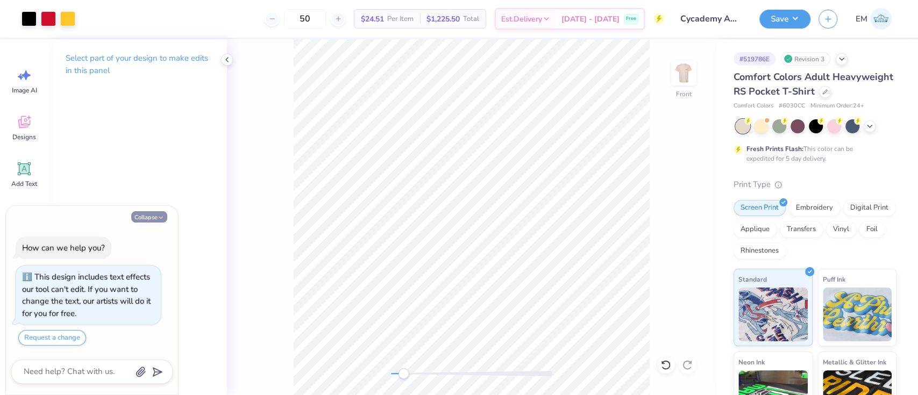
click at [150, 219] on button "Collapse" at bounding box center [149, 216] width 36 height 11
type textarea "x"
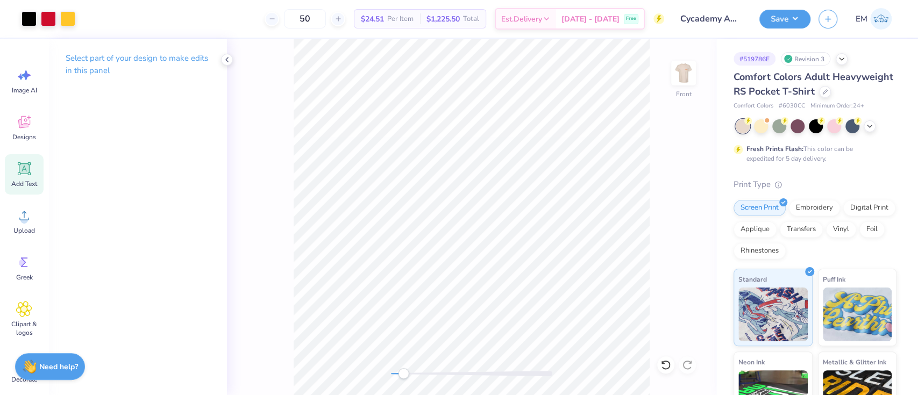
click at [30, 165] on icon at bounding box center [24, 169] width 16 height 16
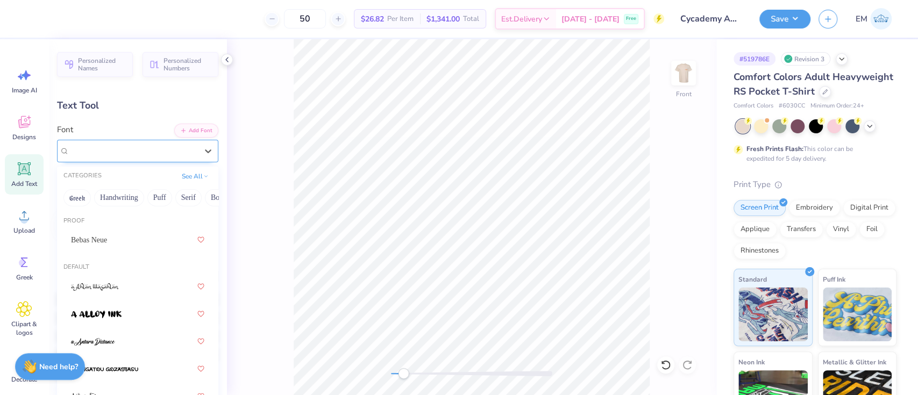
click at [152, 148] on div "Super Dream" at bounding box center [133, 151] width 130 height 17
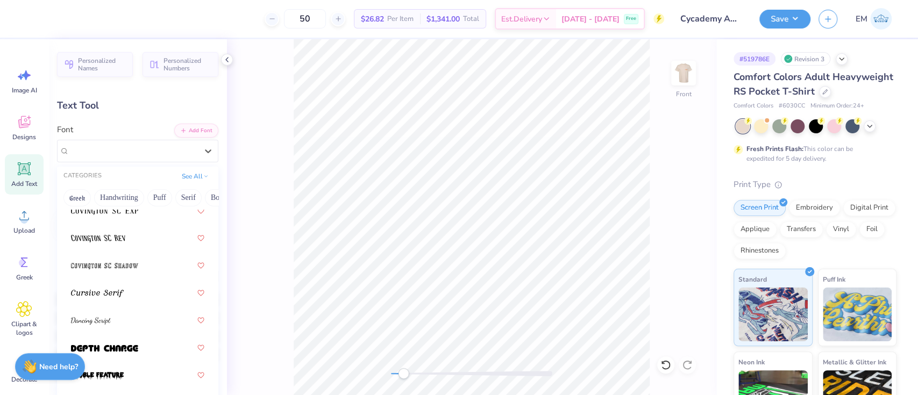
scroll to position [2582, 0]
